Goal: Task Accomplishment & Management: Manage account settings

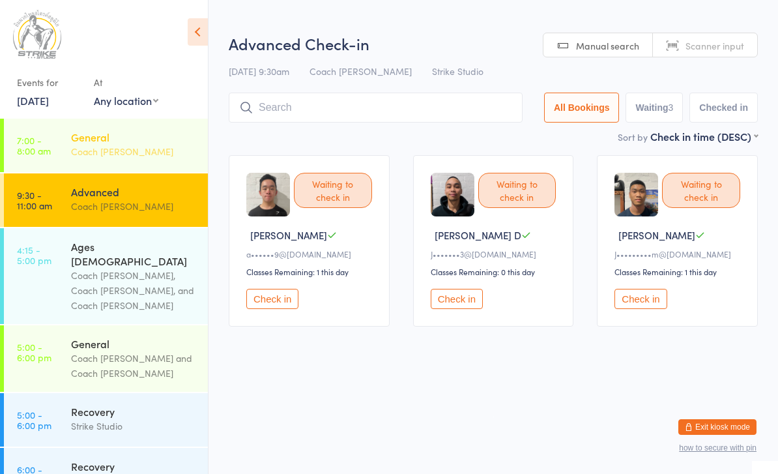
click at [67, 142] on link "7:00 - 8:00 am General Coach [PERSON_NAME]" at bounding box center [106, 145] width 204 height 53
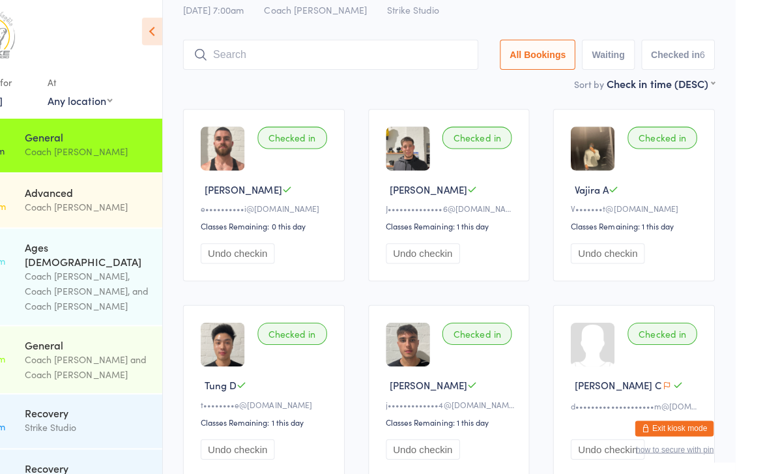
scroll to position [13, 0]
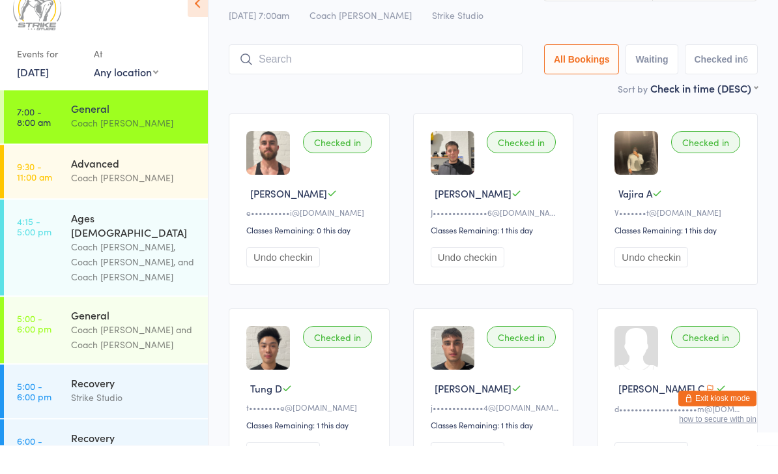
click at [743, 435] on button "Exit kiosk mode" at bounding box center [718, 427] width 78 height 16
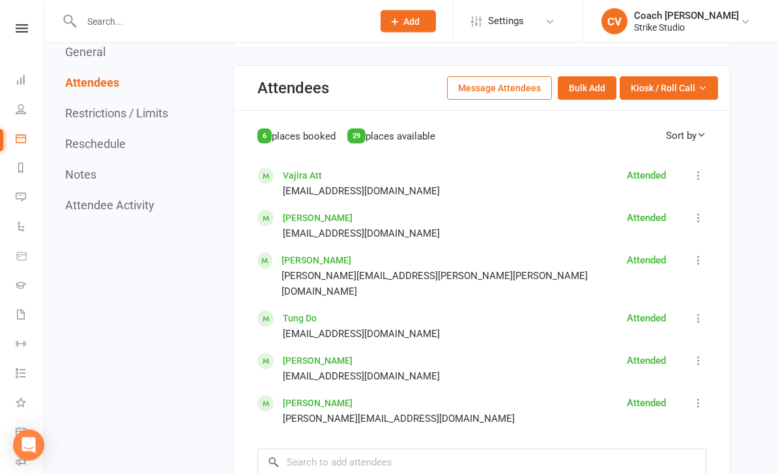
scroll to position [766, 0]
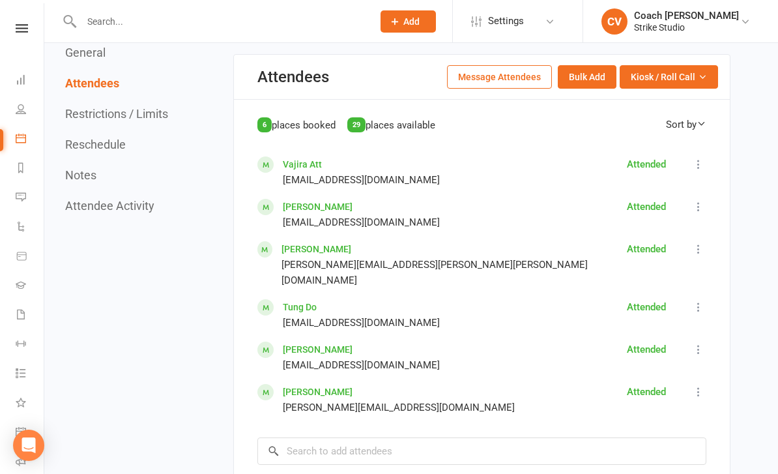
click at [337, 244] on link "[PERSON_NAME]" at bounding box center [317, 249] width 70 height 10
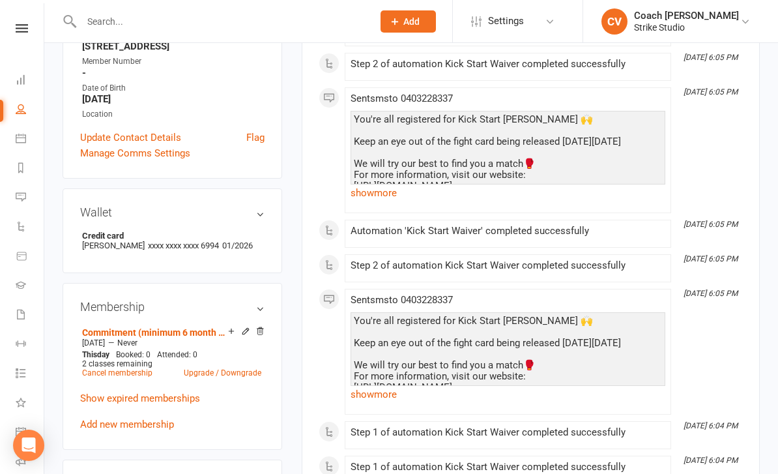
scroll to position [298, 0]
click at [192, 400] on link "Show expired memberships" at bounding box center [140, 398] width 120 height 12
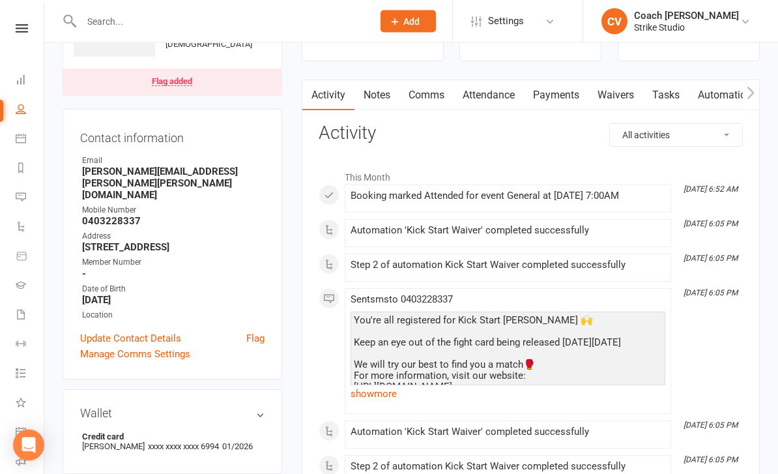
scroll to position [91, 0]
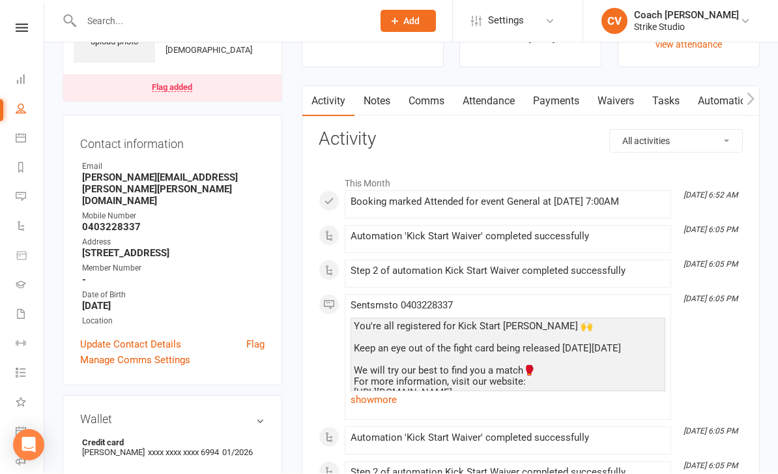
click at [537, 97] on link "Payments" at bounding box center [556, 102] width 65 height 30
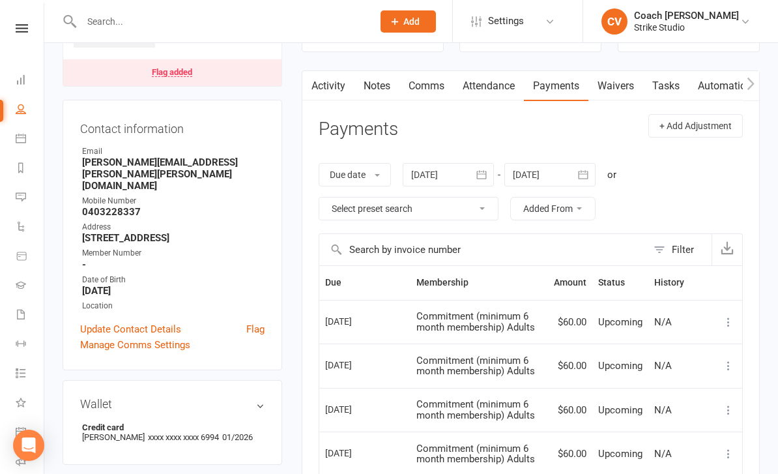
click at [493, 80] on link "Attendance" at bounding box center [489, 86] width 70 height 30
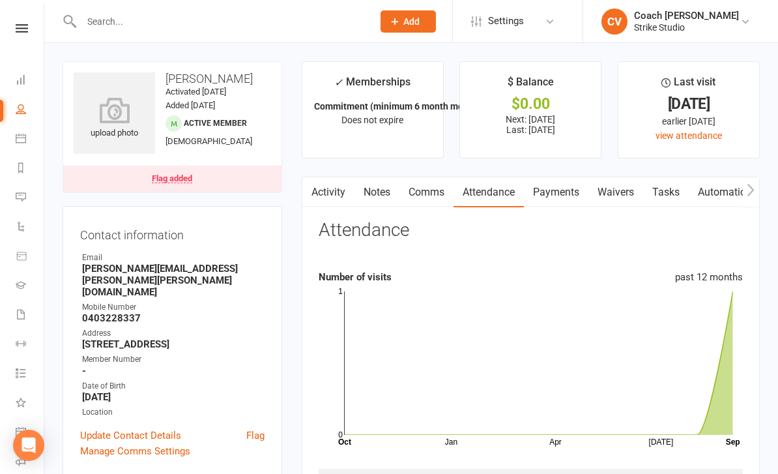
click at [331, 182] on link "Activity" at bounding box center [328, 192] width 52 height 30
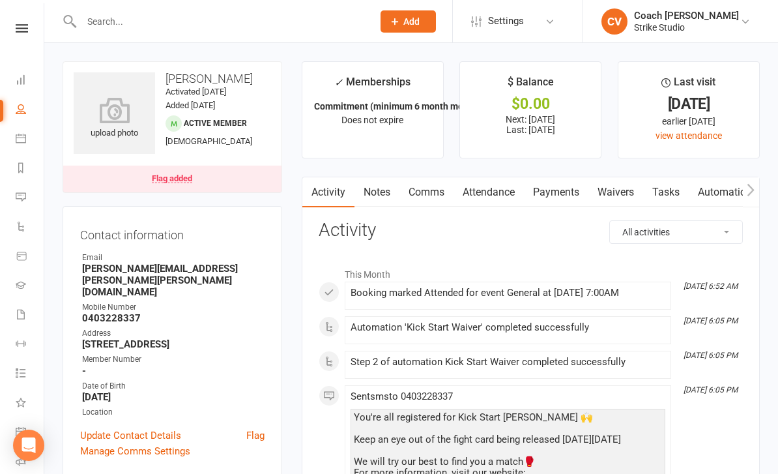
click at [550, 192] on link "Payments" at bounding box center [556, 192] width 65 height 30
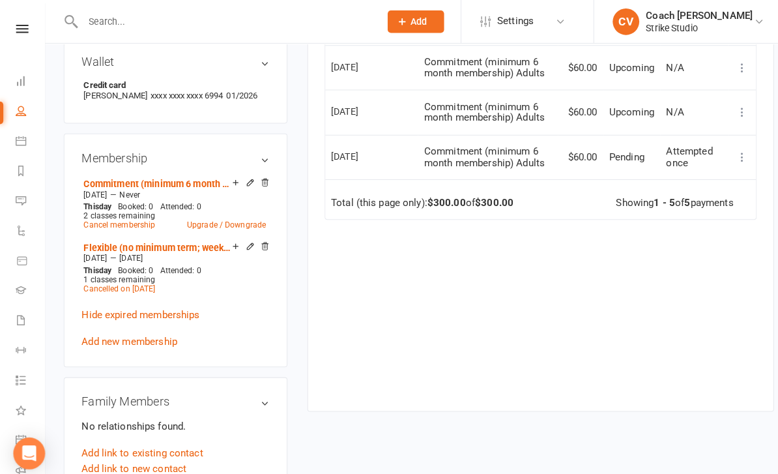
scroll to position [450, 0]
click at [136, 220] on link "Cancel membership" at bounding box center [117, 220] width 70 height 9
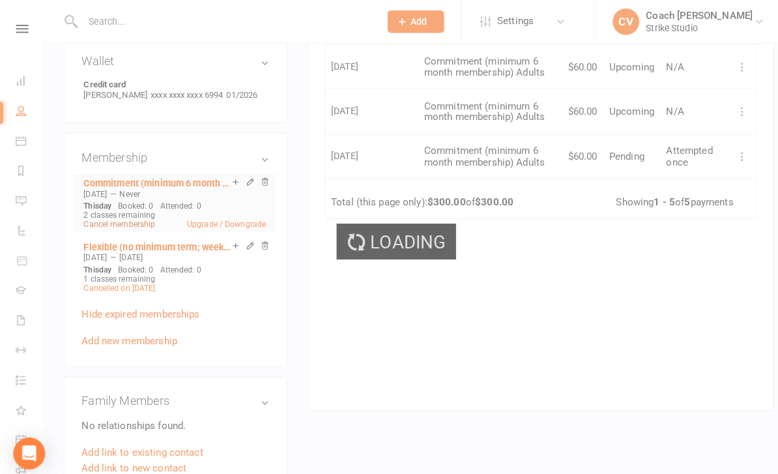
scroll to position [451, 0]
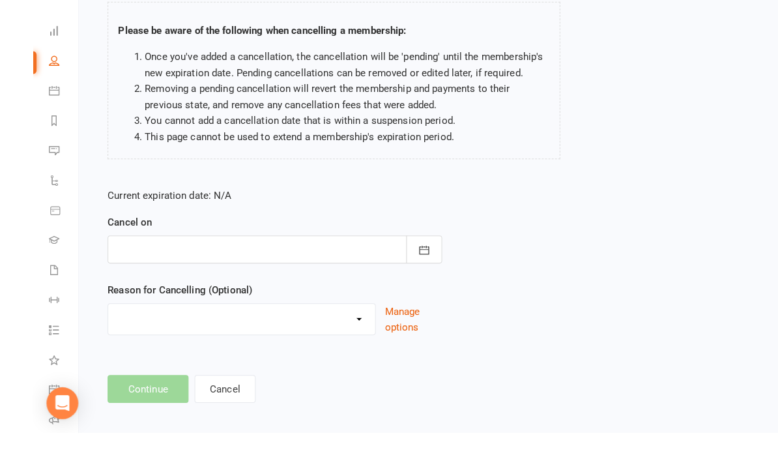
scroll to position [100, 0]
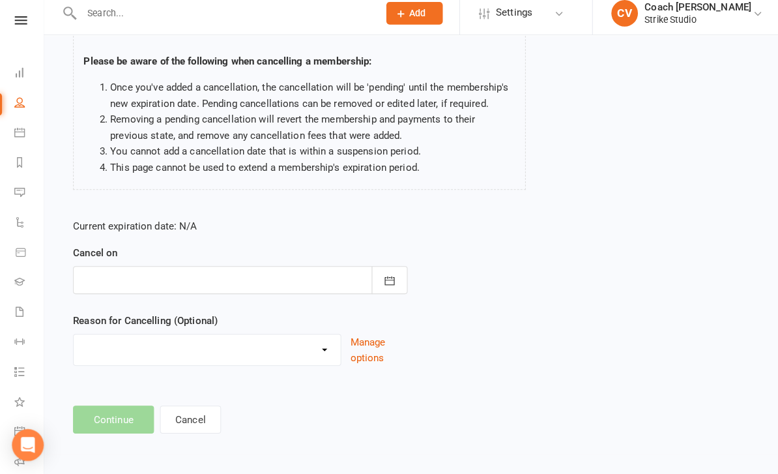
click at [356, 270] on div at bounding box center [237, 283] width 328 height 27
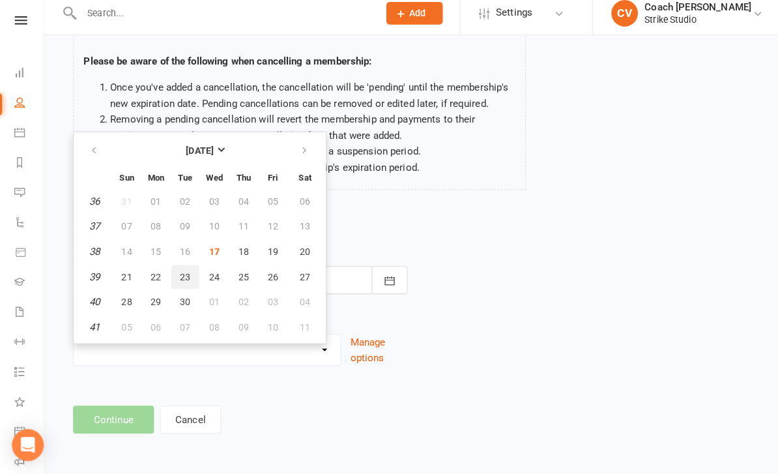
click at [188, 269] on button "23" at bounding box center [182, 280] width 27 height 23
type input "[DATE]"
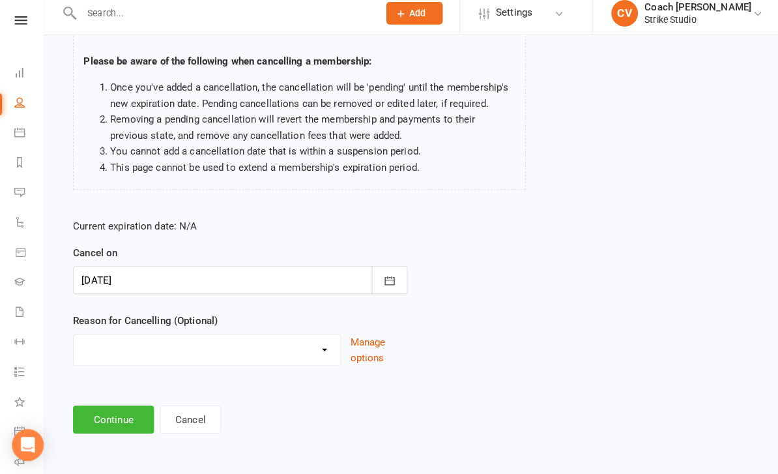
click at [259, 337] on select "Commitment Exceeded Suspension Period Failed Payments Finance Holiday Injury Mo…" at bounding box center [205, 350] width 262 height 26
select select "9"
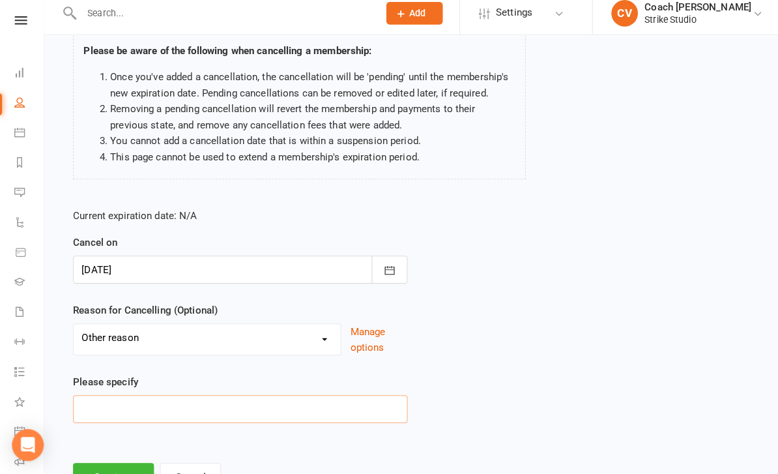
click at [209, 406] on input at bounding box center [237, 409] width 328 height 27
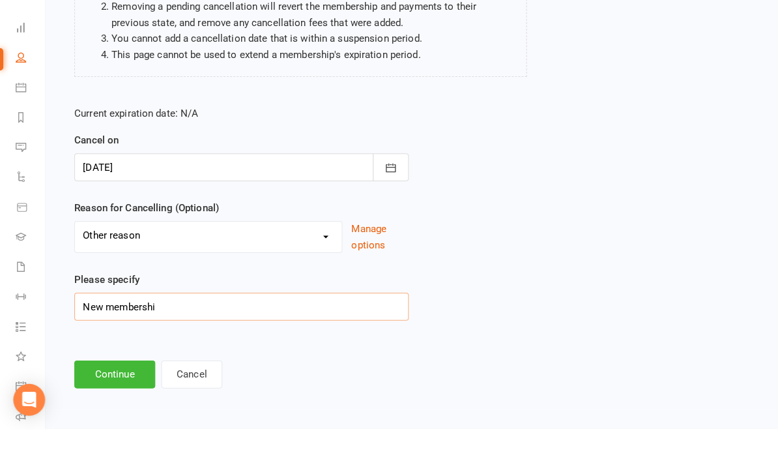
type input "New membership"
click at [133, 407] on button "Continue" at bounding box center [113, 420] width 80 height 27
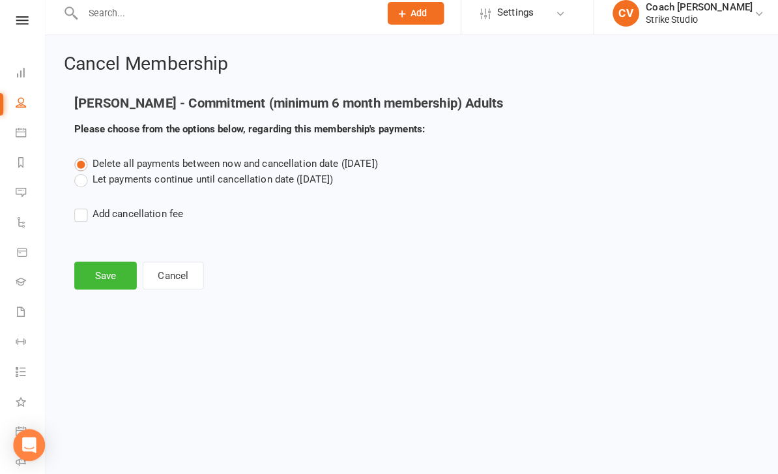
click at [271, 180] on label "Let payments continue until cancellation date ([DATE])" at bounding box center [200, 185] width 254 height 16
click at [81, 177] on input "Let payments continue until cancellation date ([DATE])" at bounding box center [77, 177] width 8 height 0
click at [109, 272] on button "Save" at bounding box center [103, 278] width 61 height 27
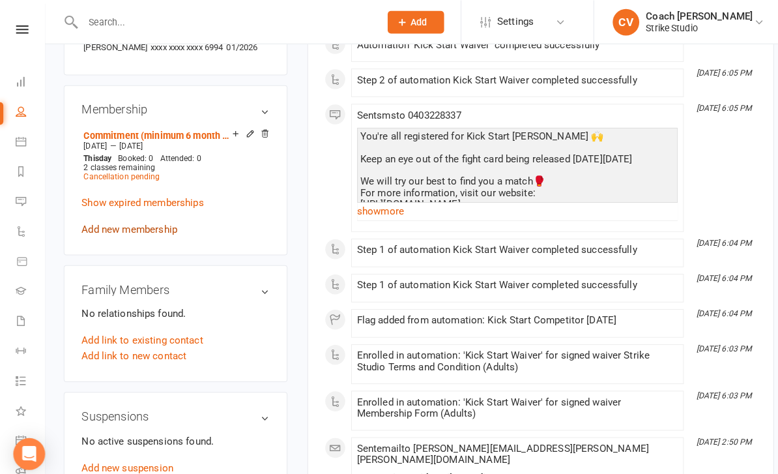
click at [145, 219] on link "Add new membership" at bounding box center [127, 225] width 94 height 12
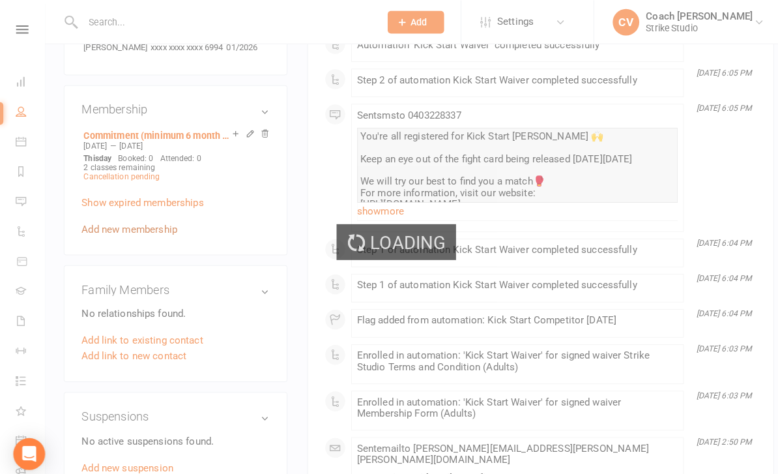
scroll to position [531, 0]
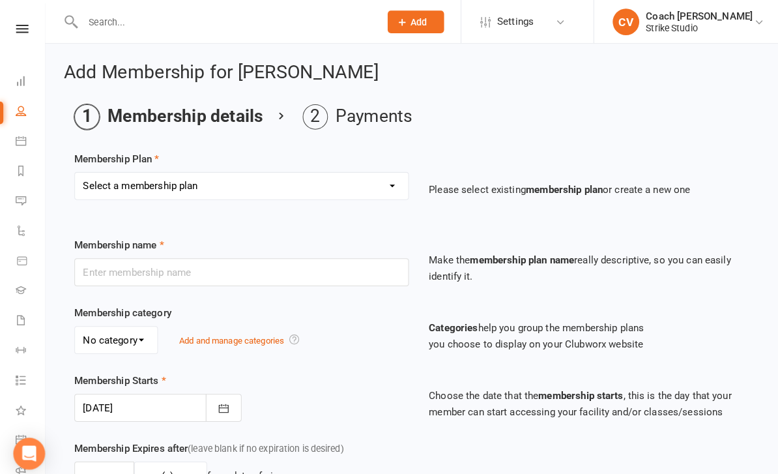
click at [368, 175] on select "Select a membership plan Staff Prepaid (12 month membership) Prepaid (6-month m…" at bounding box center [237, 182] width 327 height 26
select select "1"
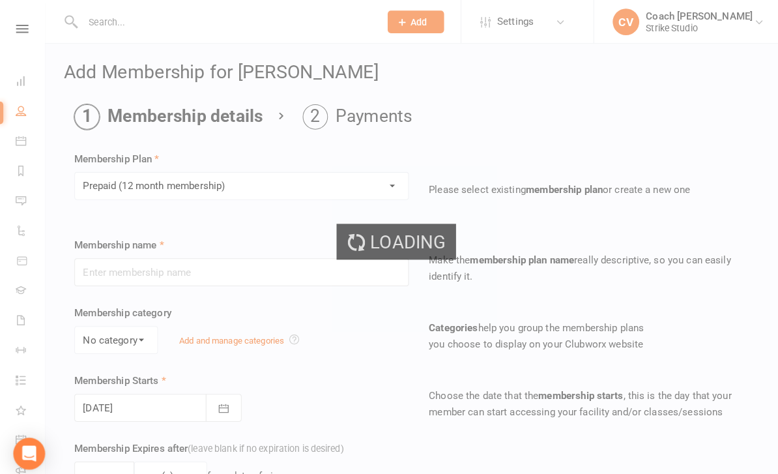
type input "Prepaid (12 month membership)"
select select "0"
type input "12"
select select "2"
type input "2"
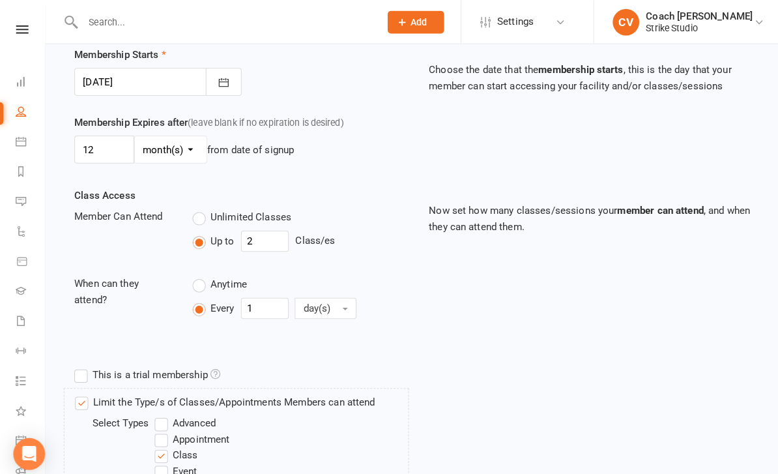
scroll to position [320, 0]
click at [223, 86] on icon "button" at bounding box center [219, 80] width 13 height 13
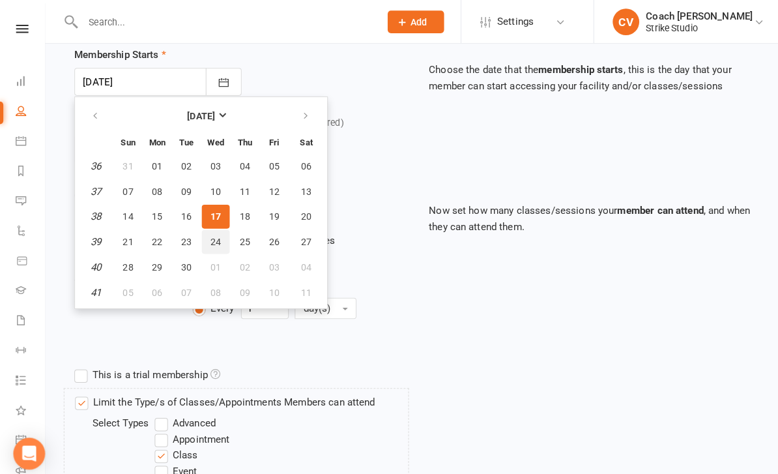
click at [218, 233] on button "24" at bounding box center [211, 237] width 27 height 23
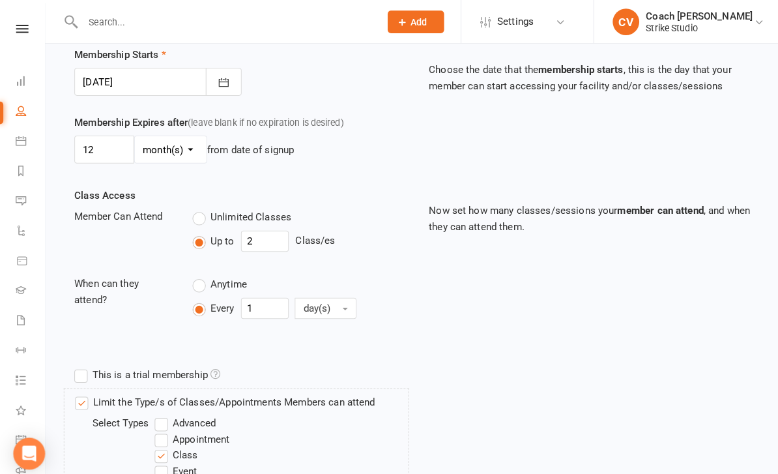
type input "[DATE]"
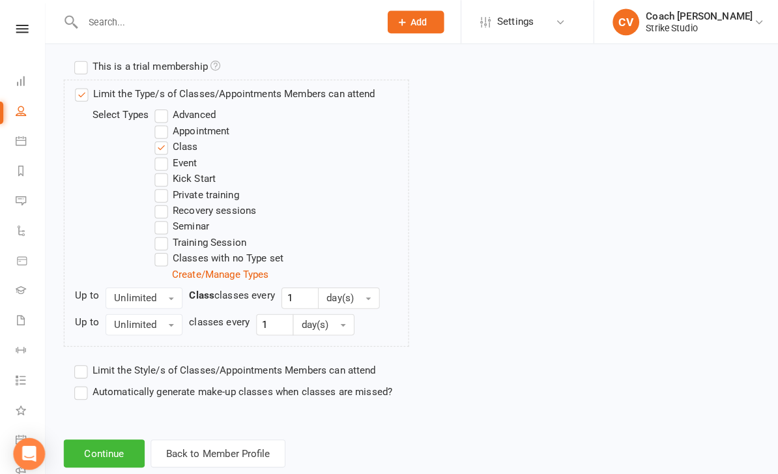
scroll to position [622, 0]
click at [193, 108] on label "Advanced" at bounding box center [182, 113] width 60 height 16
click at [160, 105] on input "Advanced" at bounding box center [156, 105] width 8 height 0
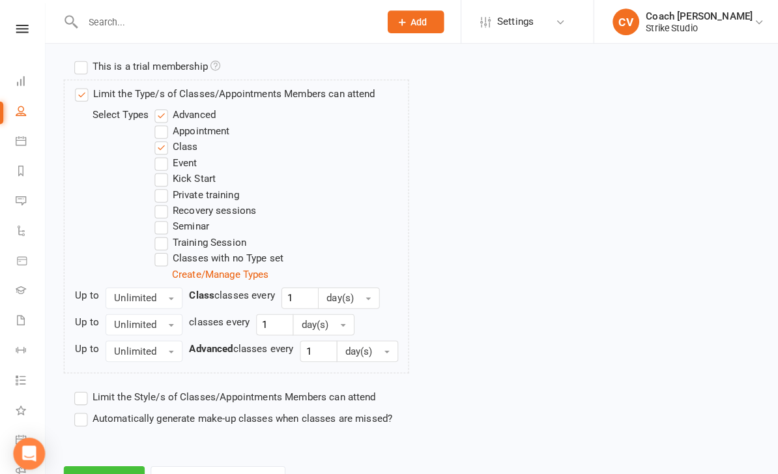
click at [124, 469] on button "Continue" at bounding box center [103, 471] width 80 height 27
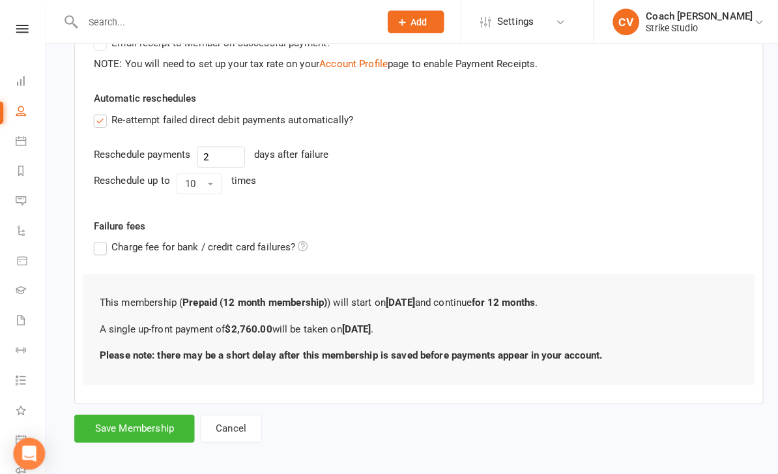
scroll to position [0, 0]
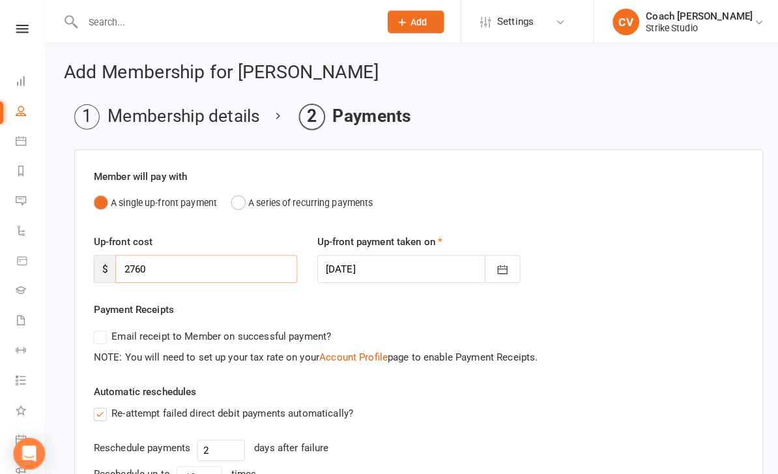
click at [244, 265] on input "2760" at bounding box center [202, 263] width 179 height 27
type input "2"
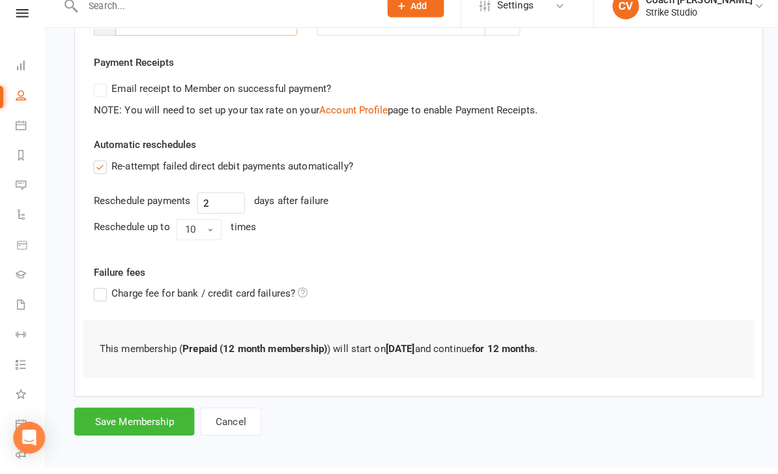
scroll to position [233, 0]
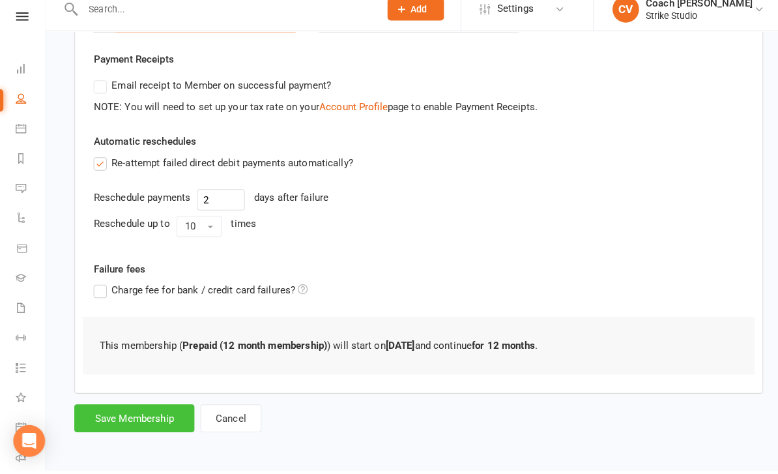
type input "0"
click at [149, 420] on button "Save Membership" at bounding box center [132, 422] width 118 height 27
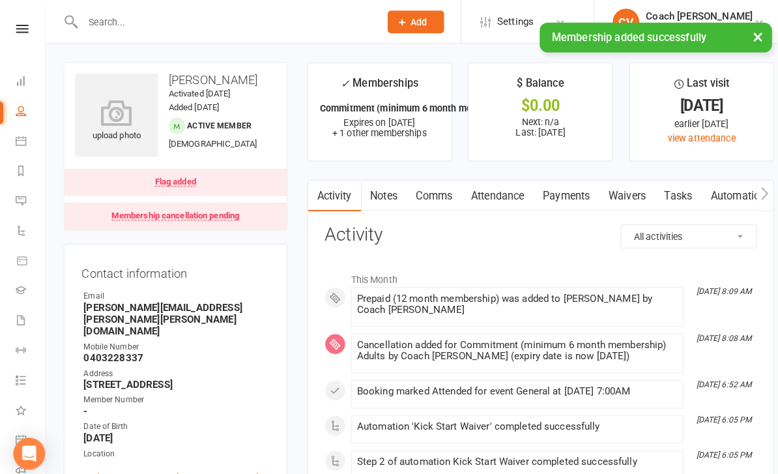
click at [384, 194] on link "Notes" at bounding box center [377, 192] width 45 height 30
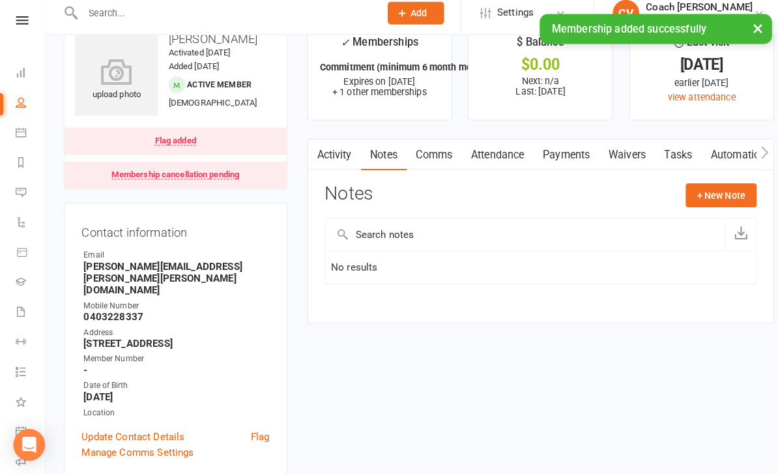
scroll to position [33, 0]
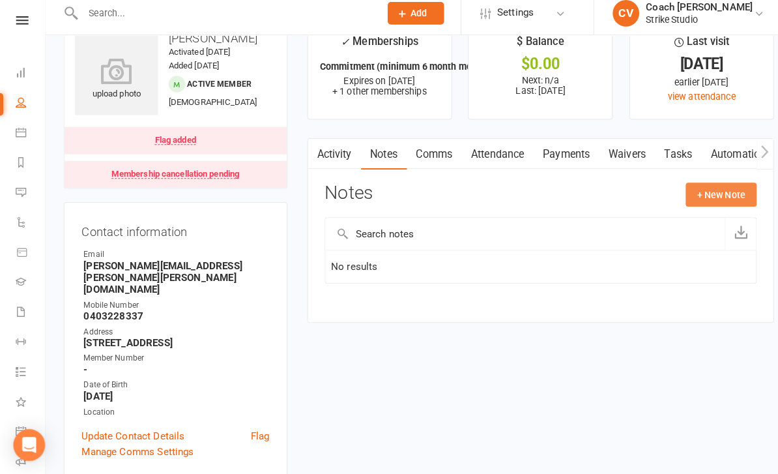
click at [686, 188] on button "+ New Note" at bounding box center [708, 199] width 70 height 23
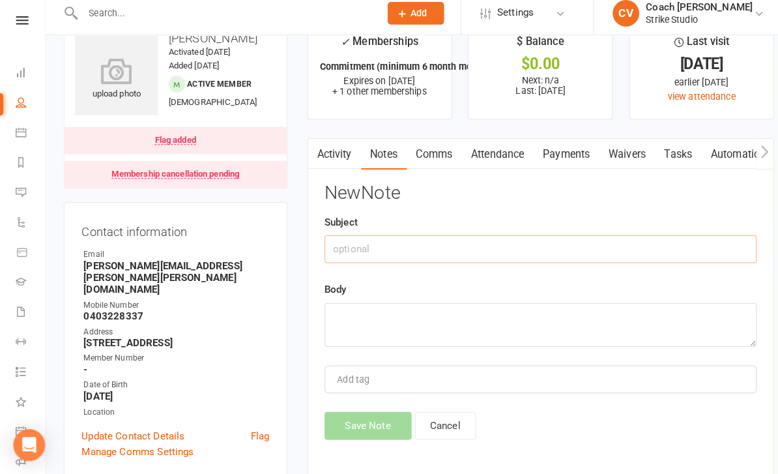
click at [616, 254] on input "text" at bounding box center [531, 252] width 424 height 27
type input "F"
click at [346, 247] on input "Z payment upfront" at bounding box center [531, 253] width 424 height 27
type input "Payment upfront"
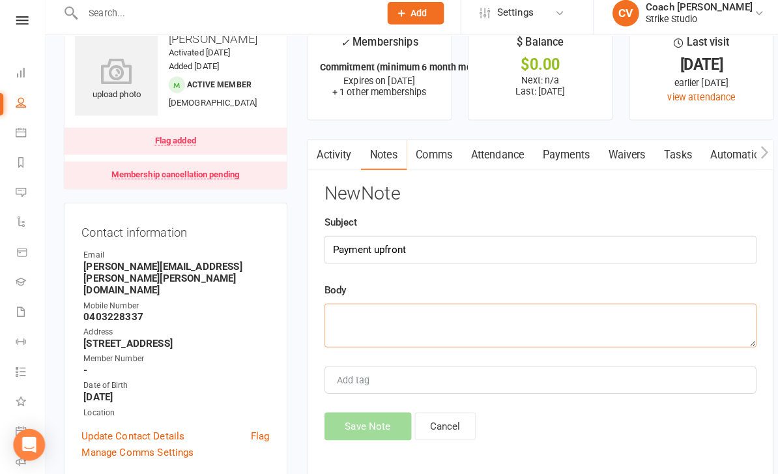
type textarea "P"
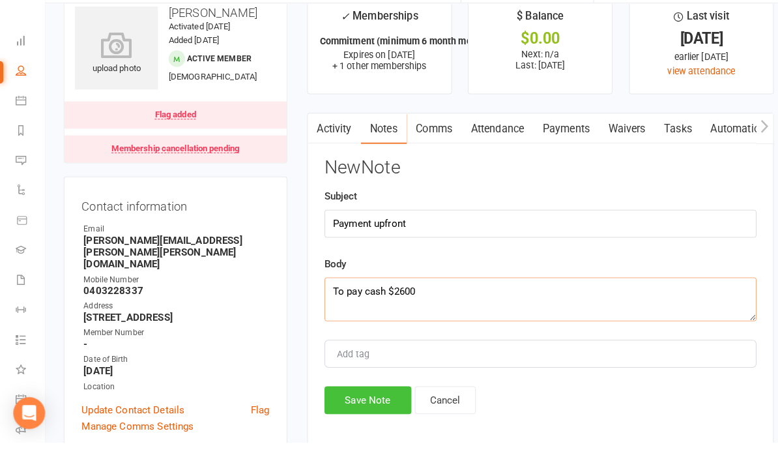
type textarea "To pay cash $2600"
click at [376, 419] on button "Save Note" at bounding box center [361, 432] width 85 height 27
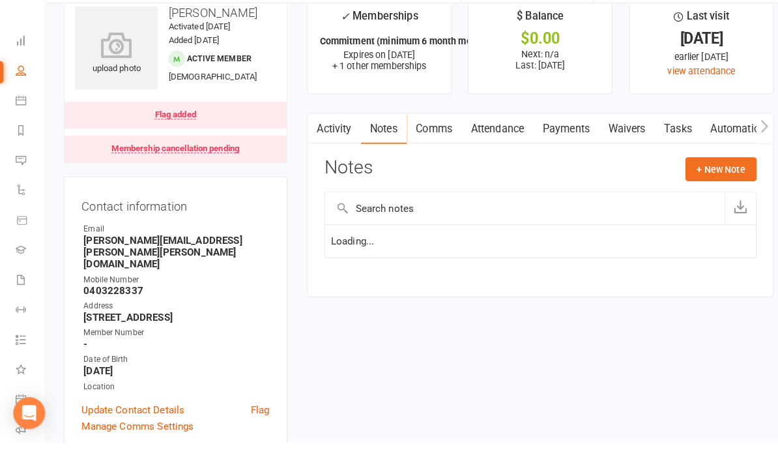
scroll to position [66, 0]
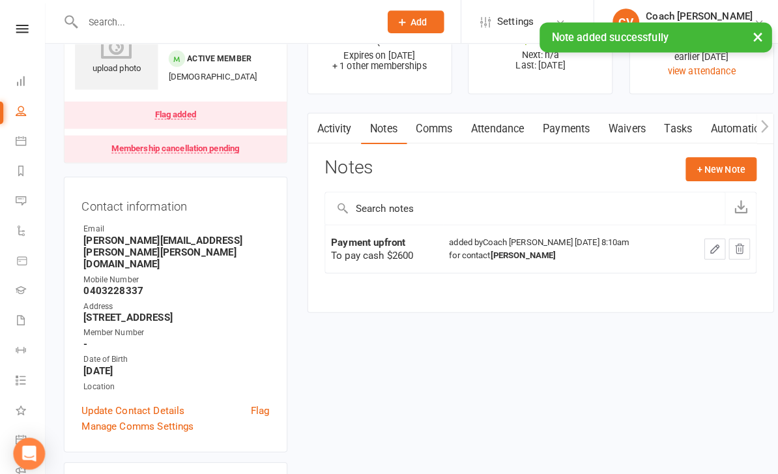
click at [325, 121] on link "Activity" at bounding box center [328, 126] width 52 height 30
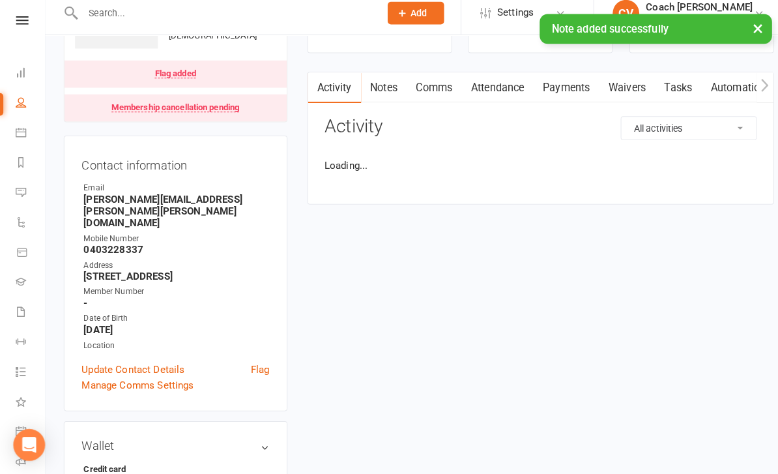
scroll to position [98, 0]
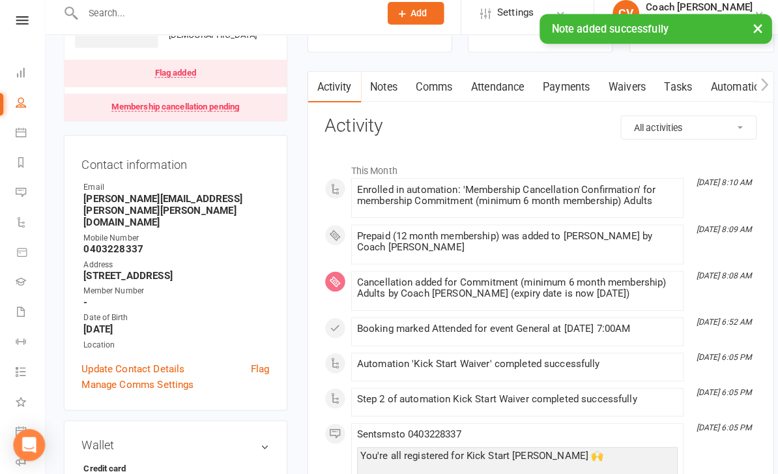
click at [722, 85] on link "Automations" at bounding box center [728, 94] width 78 height 30
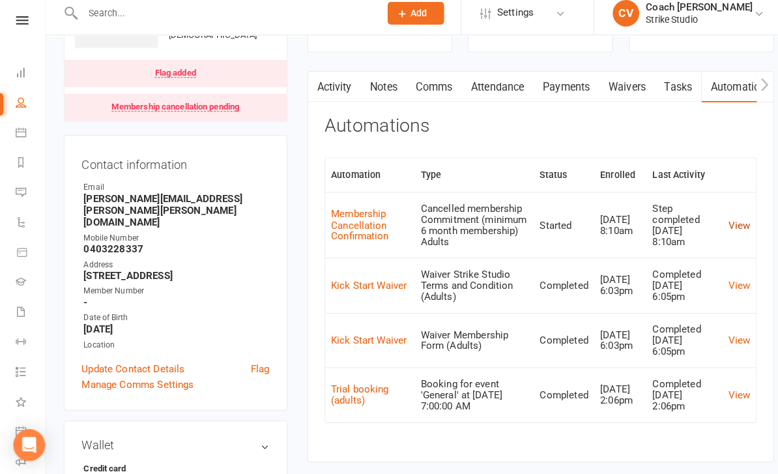
click at [723, 235] on link "View" at bounding box center [726, 230] width 22 height 12
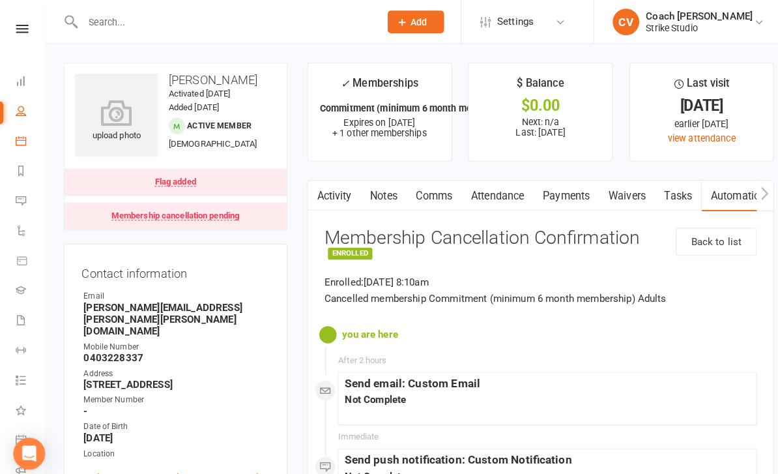
click at [27, 140] on link "Calendar" at bounding box center [30, 139] width 29 height 29
